Goal: Task Accomplishment & Management: Manage account settings

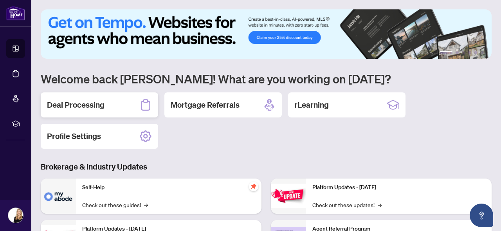
click at [89, 101] on h2 "Deal Processing" at bounding box center [76, 105] width 58 height 11
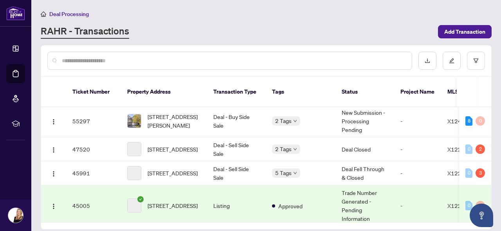
scroll to position [47, 0]
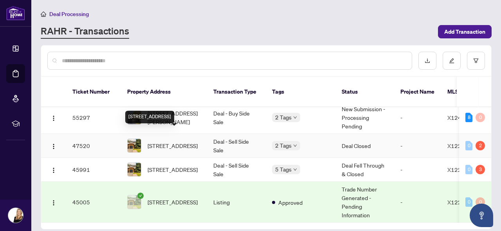
click at [179, 141] on span "[STREET_ADDRESS]" at bounding box center [173, 145] width 50 height 9
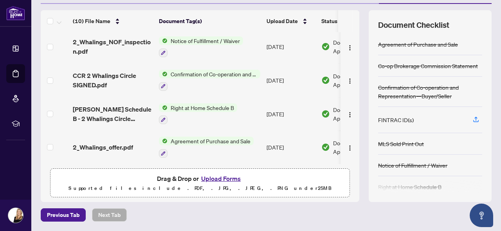
scroll to position [97, 0]
click at [476, 121] on icon "button" at bounding box center [476, 119] width 7 height 7
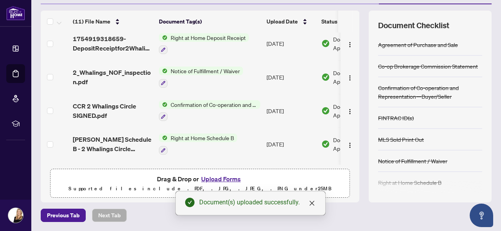
click at [231, 179] on button "Upload Forms" at bounding box center [221, 179] width 44 height 10
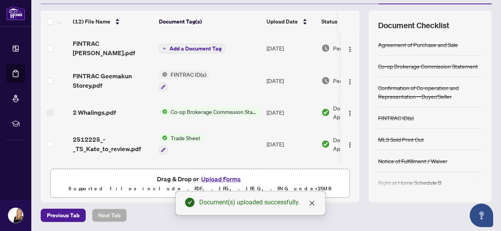
scroll to position [0, 0]
click at [196, 49] on span "Add a Document Tag" at bounding box center [196, 48] width 52 height 5
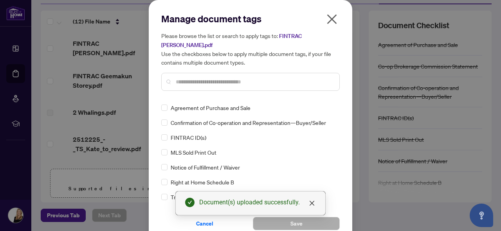
click at [201, 78] on input "text" at bounding box center [254, 82] width 157 height 9
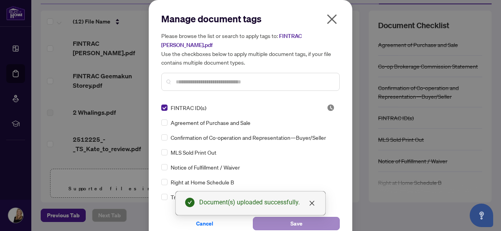
click at [298, 223] on span "Save" at bounding box center [297, 223] width 12 height 13
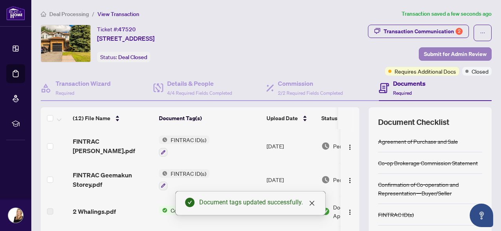
click at [457, 52] on span "Submit for Admin Review" at bounding box center [455, 54] width 63 height 13
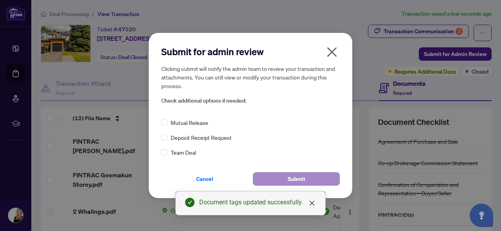
click at [294, 178] on span "Submit" at bounding box center [297, 179] width 18 height 13
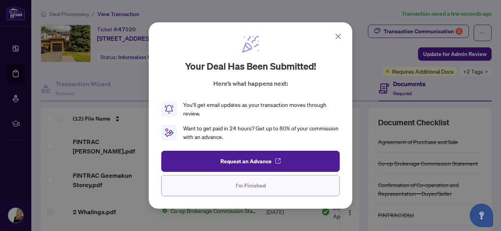
click at [284, 183] on button "I'm Finished" at bounding box center [250, 185] width 179 height 21
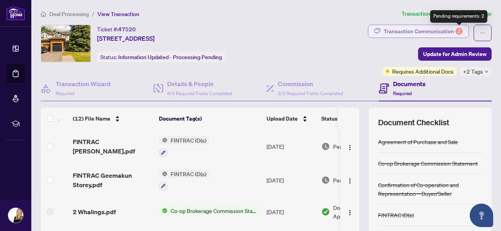
click at [455, 29] on div "Transaction Communication 2" at bounding box center [423, 31] width 79 height 13
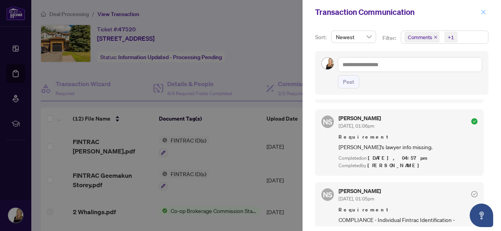
click at [485, 13] on icon "close" at bounding box center [483, 11] width 5 height 5
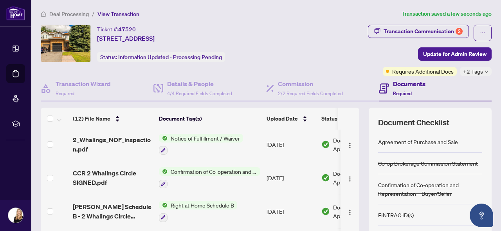
scroll to position [271, 0]
click at [283, 82] on h4 "Commission" at bounding box center [310, 83] width 65 height 9
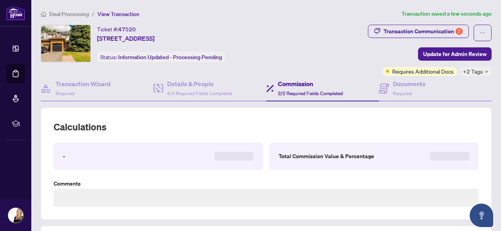
type textarea "**********"
